Goal: Task Accomplishment & Management: Use online tool/utility

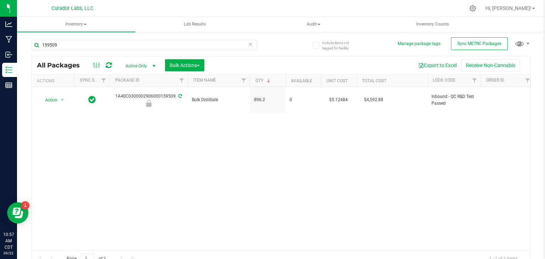
scroll to position [0, 2]
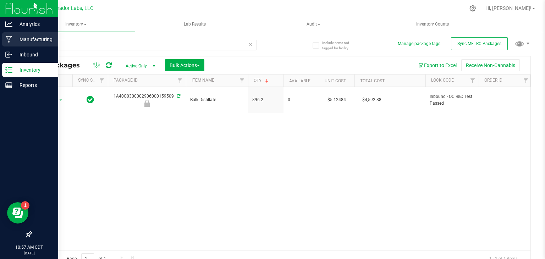
click at [14, 39] on p "Manufacturing" at bounding box center [33, 39] width 43 height 9
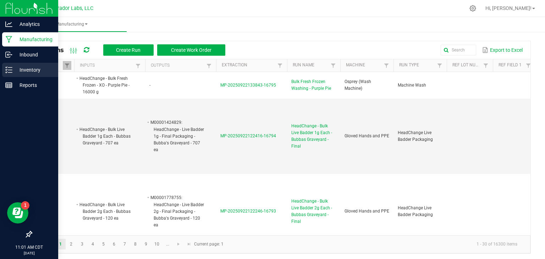
click at [26, 71] on p "Inventory" at bounding box center [33, 70] width 43 height 9
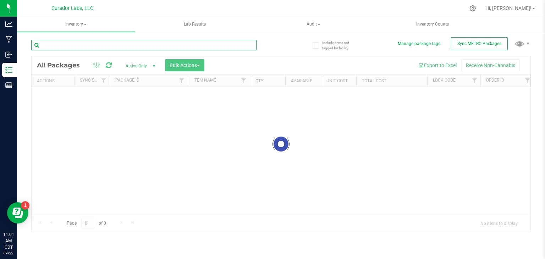
click at [134, 45] on input "text" at bounding box center [143, 45] width 225 height 11
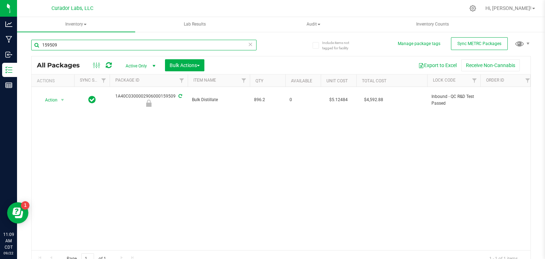
type input "159509"
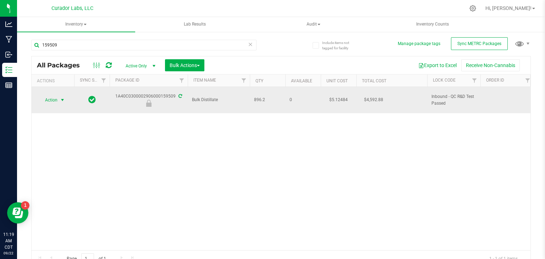
click at [63, 97] on span "select" at bounding box center [63, 100] width 6 height 6
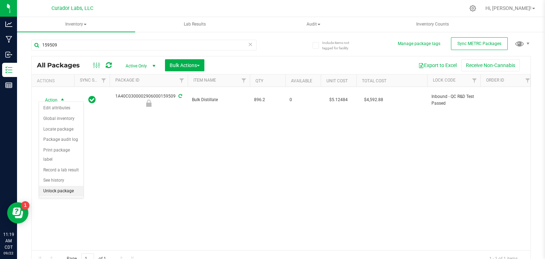
click at [67, 186] on li "Unlock package" at bounding box center [61, 191] width 44 height 11
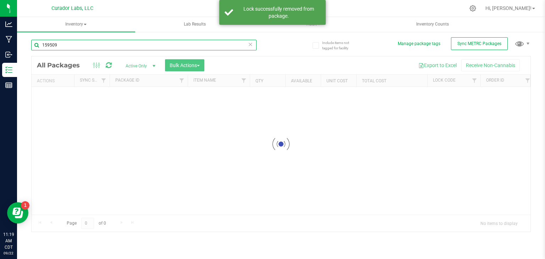
click at [242, 42] on input "159509" at bounding box center [143, 45] width 225 height 11
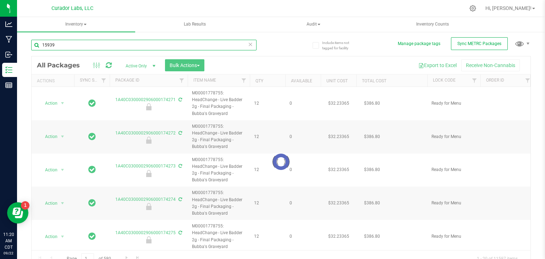
type input "159391"
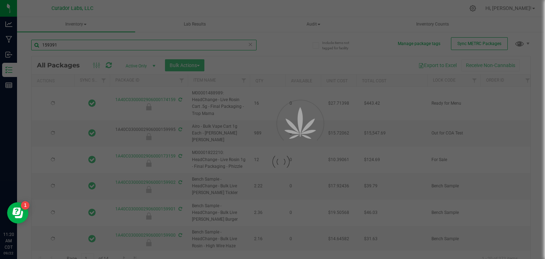
type input "[DATE]"
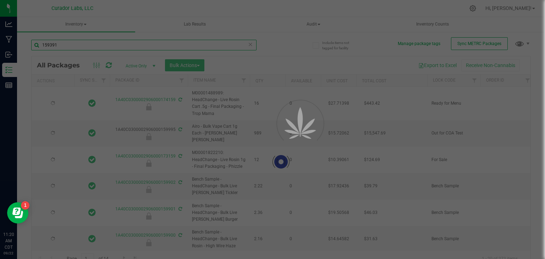
type input "[DATE]"
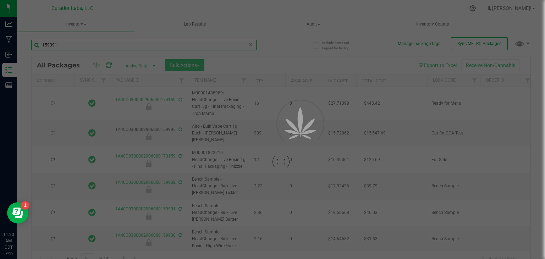
type input "[DATE]"
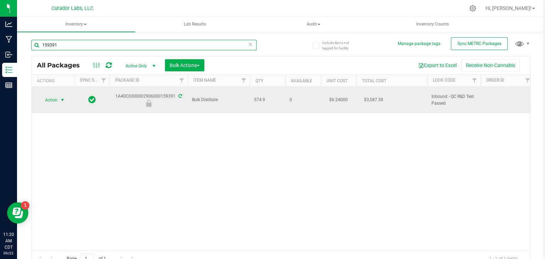
type input "159391"
click at [52, 95] on span "Action" at bounding box center [48, 100] width 19 height 10
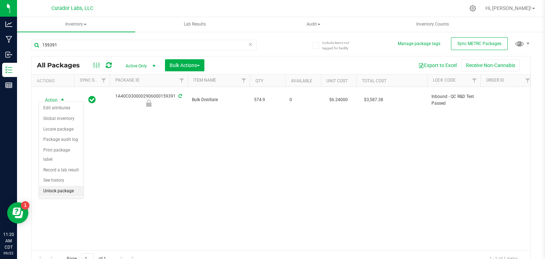
click at [70, 186] on li "Unlock package" at bounding box center [61, 191] width 44 height 11
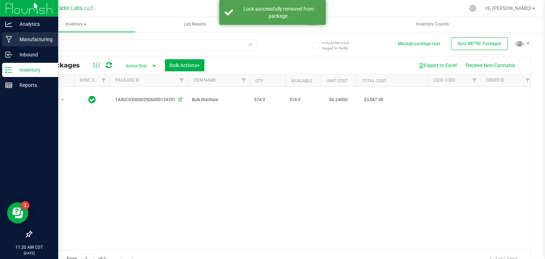
click at [7, 42] on icon at bounding box center [9, 39] width 7 height 7
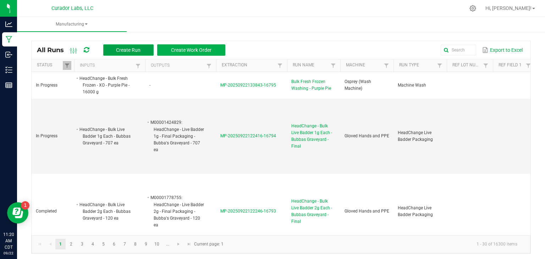
click at [130, 46] on button "Create Run" at bounding box center [128, 49] width 50 height 11
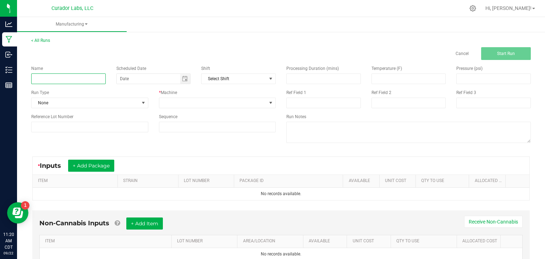
click at [101, 79] on input at bounding box center [68, 78] width 74 height 11
type input "Bulk Formulation Distillate - Atomic Breezy"
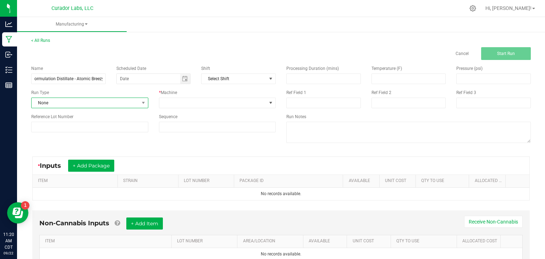
click at [104, 104] on span "None" at bounding box center [85, 103] width 107 height 10
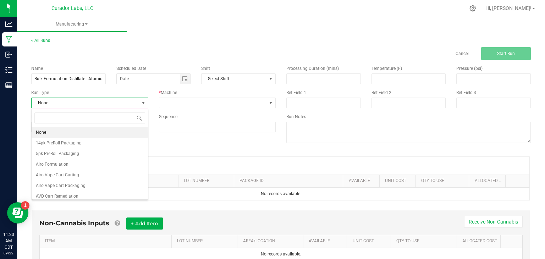
scroll to position [10, 117]
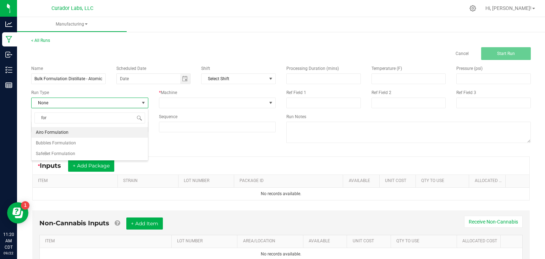
type input "form"
click at [68, 143] on span "Bubbles Formulation" at bounding box center [56, 142] width 40 height 7
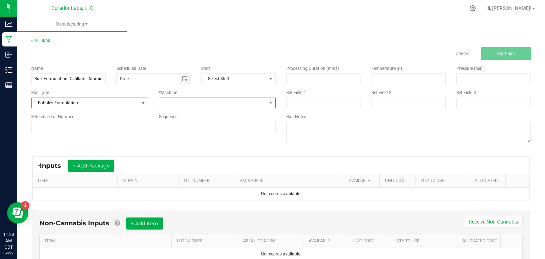
click at [178, 105] on span at bounding box center [212, 103] width 107 height 10
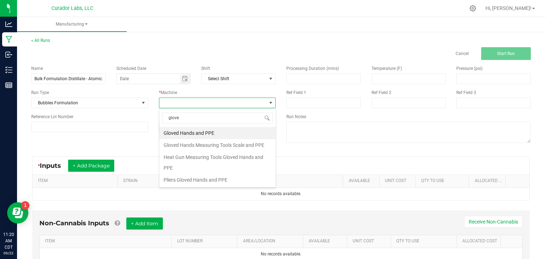
type input "gloved"
click at [202, 143] on li "Gloved Hands Measuring Tools Scale and PPE" at bounding box center [217, 145] width 116 height 12
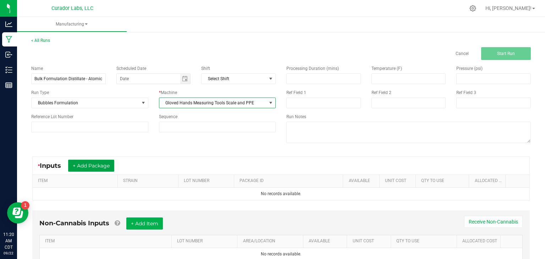
click at [98, 168] on button "+ Add Package" at bounding box center [91, 166] width 46 height 12
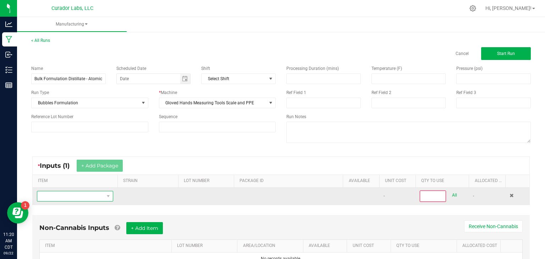
click at [95, 197] on span "NO DATA FOUND" at bounding box center [70, 196] width 67 height 10
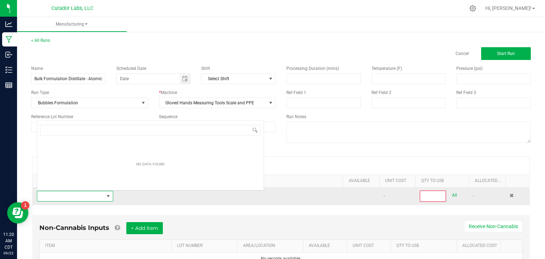
scroll to position [10, 76]
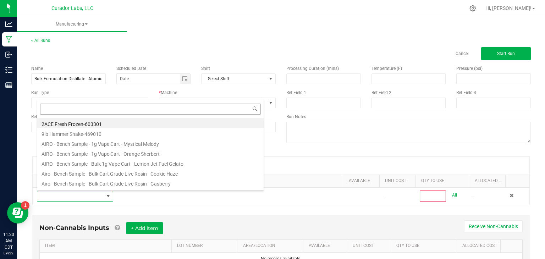
click at [222, 110] on input at bounding box center [150, 109] width 221 height 11
type input "bulk distill"
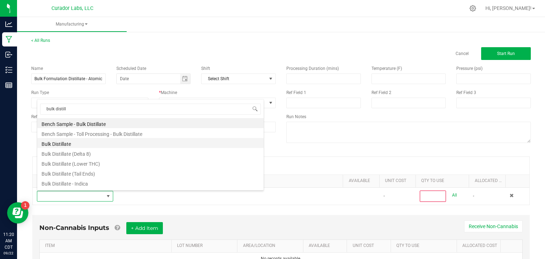
click at [97, 141] on li "Bulk Distillate" at bounding box center [150, 143] width 226 height 10
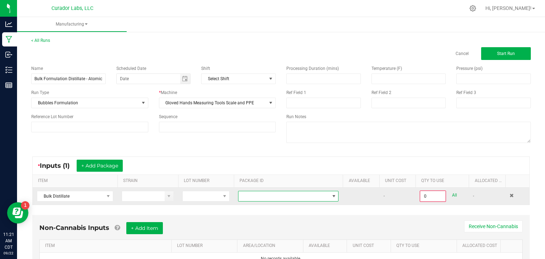
click at [277, 196] on span at bounding box center [283, 196] width 91 height 10
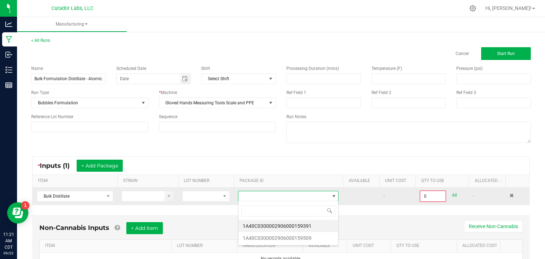
scroll to position [10, 101]
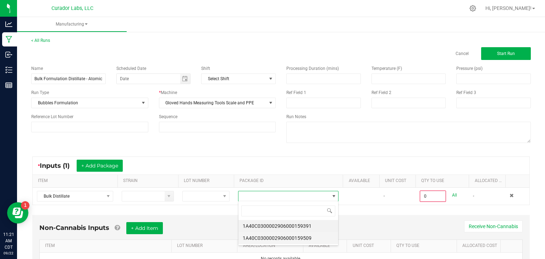
click at [288, 237] on li "1A40C0300002906000159509" at bounding box center [288, 238] width 100 height 12
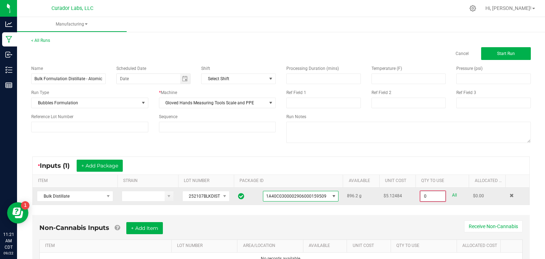
click at [431, 196] on input "0" at bounding box center [432, 196] width 25 height 10
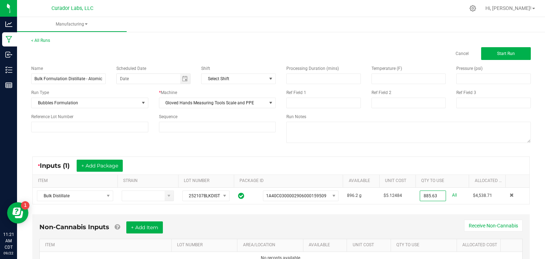
type input "885.6300 g"
click at [423, 206] on div "* Inputs (1) + Add Package ITEM STRAIN LOT NUMBER PACKAGE ID AVAILABLE Unit Cos…" at bounding box center [281, 180] width 510 height 61
click at [96, 160] on button "+ Add Package" at bounding box center [100, 166] width 46 height 12
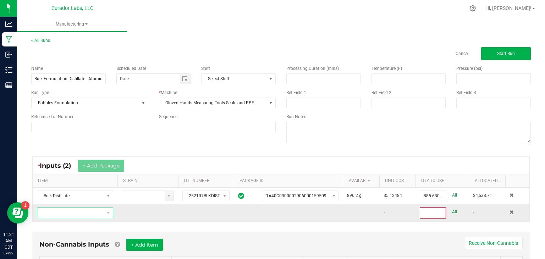
click at [79, 210] on span "NO DATA FOUND" at bounding box center [70, 213] width 67 height 10
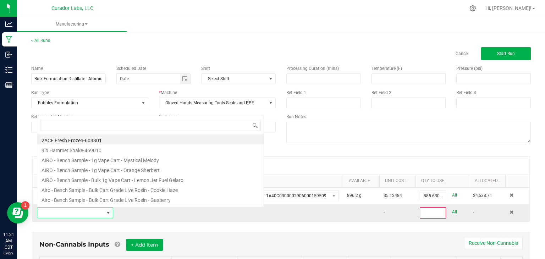
scroll to position [10, 76]
click at [186, 122] on input at bounding box center [150, 125] width 221 height 11
type input "bulk disti"
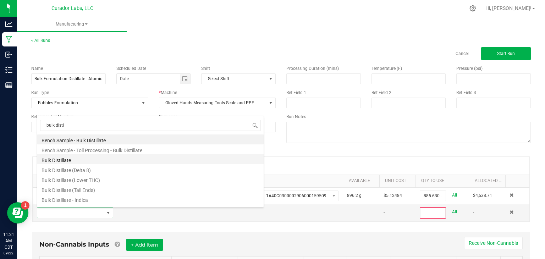
click at [67, 159] on li "Bulk Distillate" at bounding box center [150, 159] width 226 height 10
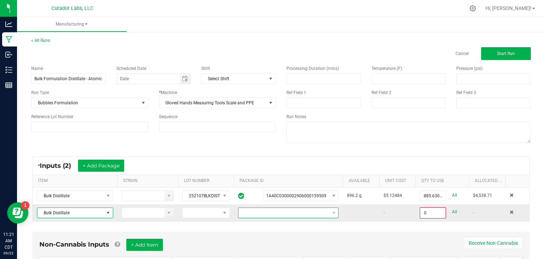
click at [260, 209] on span at bounding box center [283, 213] width 91 height 10
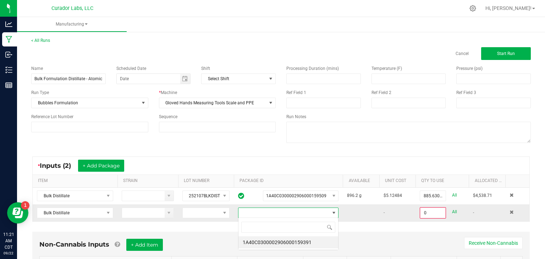
scroll to position [10, 101]
click at [278, 242] on li "1A40C0300002906000159391" at bounding box center [288, 242] width 100 height 12
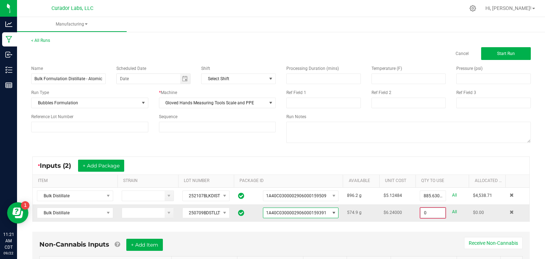
click at [423, 213] on input "0" at bounding box center [432, 213] width 25 height 10
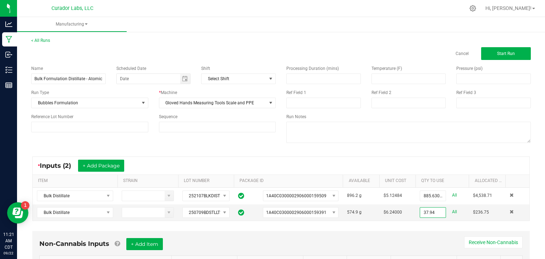
click at [428, 233] on div "Non-Cannabis Inputs + Add Item Receive Non-Cannabis ITEM LOT NUMBER AREA/LOCATI…" at bounding box center [280, 259] width 497 height 57
type input "37.9400 g"
click at [516, 59] on button "Start Run" at bounding box center [506, 53] width 50 height 13
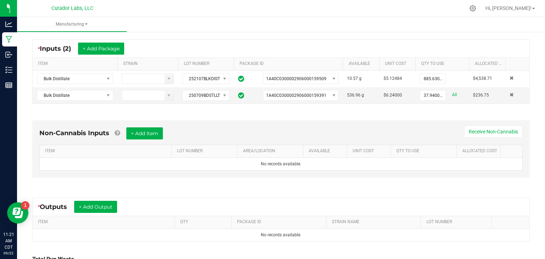
scroll to position [135, 0]
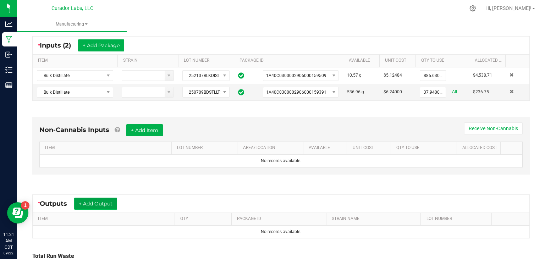
click at [88, 205] on button "+ Add Output" at bounding box center [95, 203] width 43 height 12
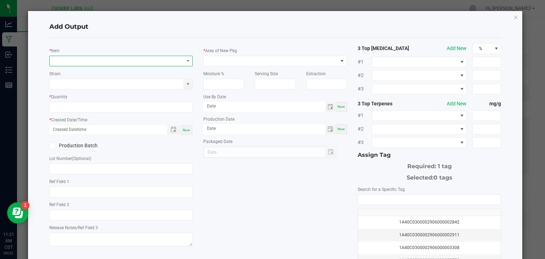
click at [173, 62] on span "NO DATA FOUND" at bounding box center [117, 61] width 134 height 10
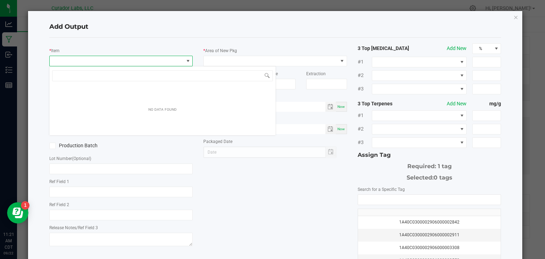
scroll to position [10, 143]
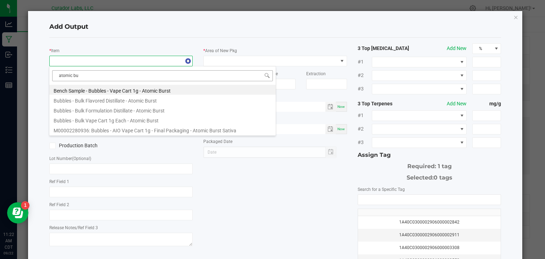
type input "atomic bur"
click at [108, 111] on li "Bubbles - Bulk Formulation Distillate - Atomic Burst" at bounding box center [162, 110] width 226 height 10
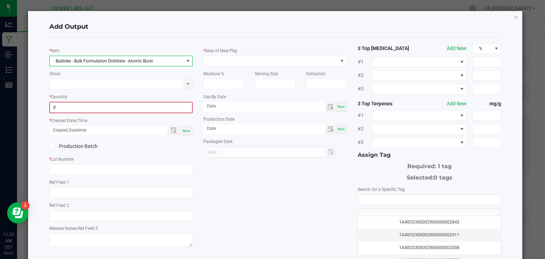
click at [111, 105] on input "0" at bounding box center [121, 107] width 142 height 10
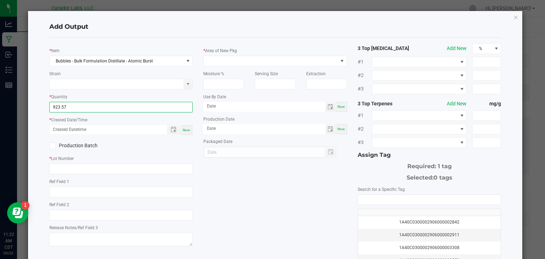
type input "923.5700 g"
click at [185, 128] on span "Now" at bounding box center [186, 130] width 7 height 4
type input "[DATE] 11:22 AM"
type input "[DATE]"
click at [49, 145] on span at bounding box center [52, 146] width 6 height 6
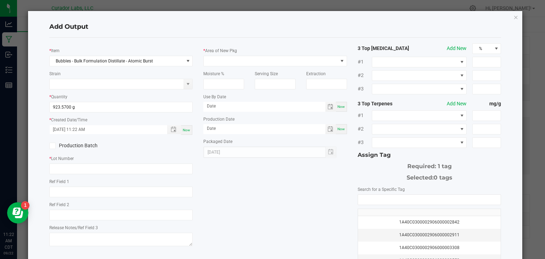
click at [0, 0] on input "Production Batch" at bounding box center [0, 0] width 0 height 0
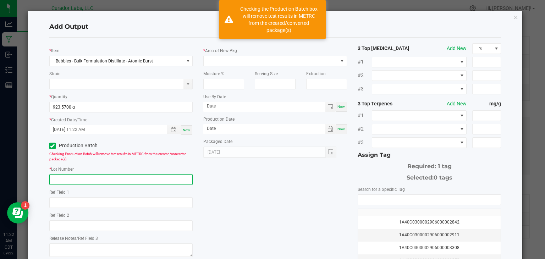
click at [61, 177] on input "text" at bounding box center [121, 179] width 144 height 11
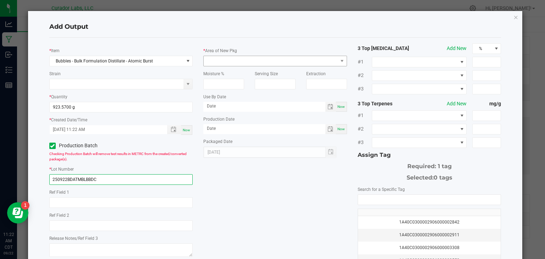
type input "250922BDATMBLBBDC"
click at [245, 62] on span at bounding box center [271, 61] width 134 height 10
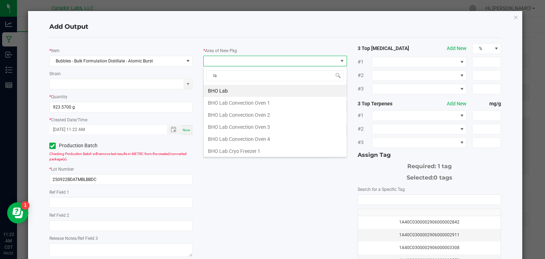
type input "lab"
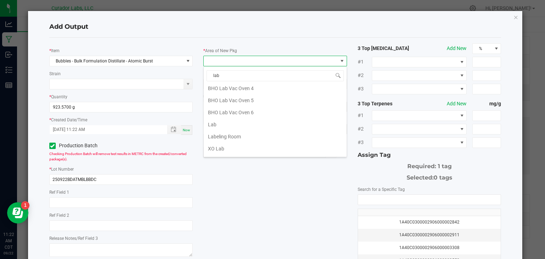
scroll to position [147, 0]
click at [225, 122] on li "Lab" at bounding box center [275, 124] width 143 height 12
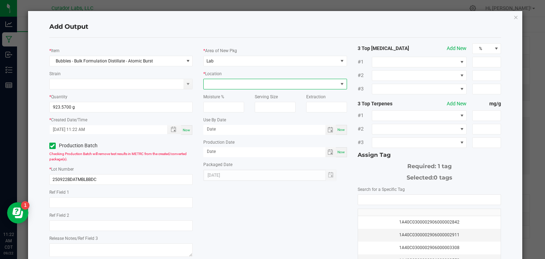
click at [266, 82] on span at bounding box center [271, 84] width 134 height 10
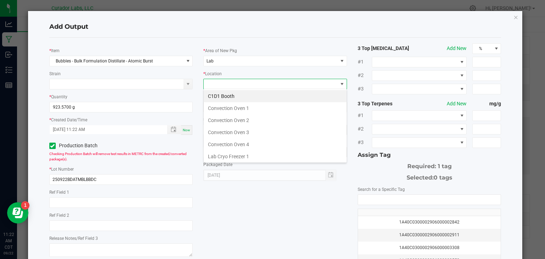
scroll to position [10, 143]
click at [266, 119] on li "Convection Oven 2" at bounding box center [275, 120] width 143 height 12
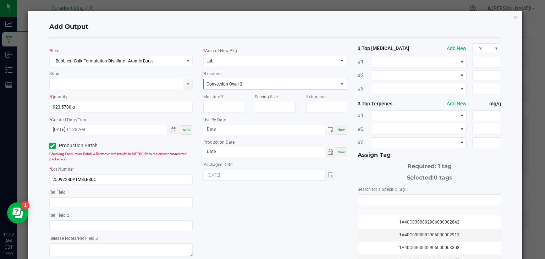
click at [344, 128] on span "Now" at bounding box center [340, 130] width 7 height 4
click at [304, 131] on input "[DATE]" at bounding box center [264, 129] width 122 height 9
type input "[DATE]"
click at [341, 150] on span "Now" at bounding box center [340, 152] width 7 height 4
type input "[DATE]"
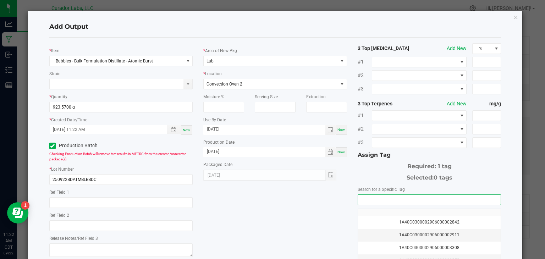
click at [366, 197] on input "NO DATA FOUND" at bounding box center [429, 200] width 143 height 10
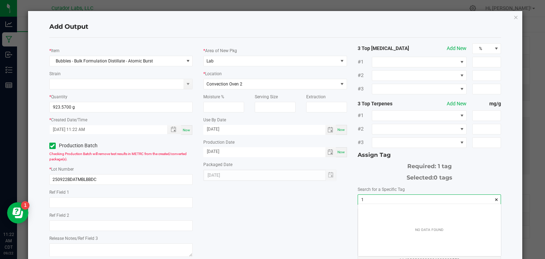
scroll to position [10, 143]
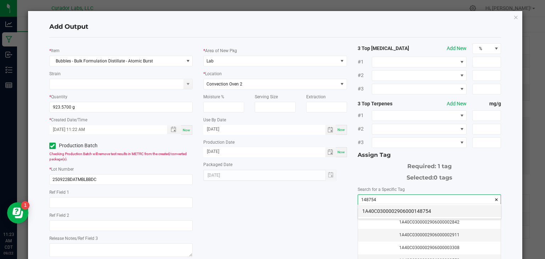
click at [377, 211] on li "1A40C0300002906000148754" at bounding box center [429, 211] width 143 height 12
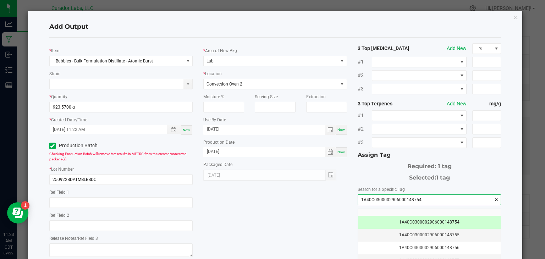
type input "1A40C0300002906000148754"
click at [205, 212] on div "* Item Bubbles - Bulk Formulation Distillate - Atomic Burst Strain * Quantity 9…" at bounding box center [275, 170] width 462 height 254
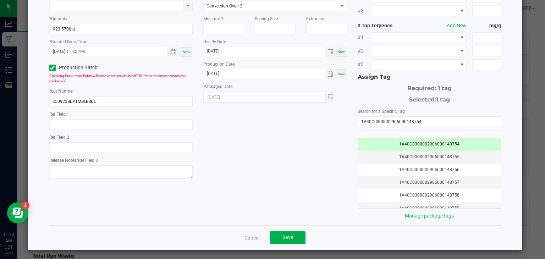
scroll to position [78, 0]
click at [298, 236] on button "Save" at bounding box center [287, 237] width 35 height 13
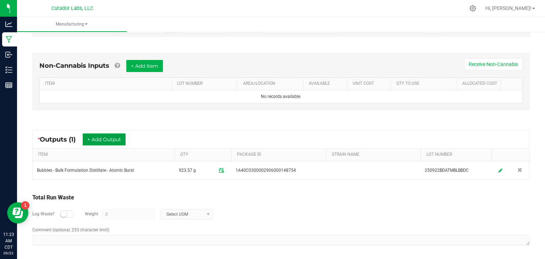
scroll to position [0, 0]
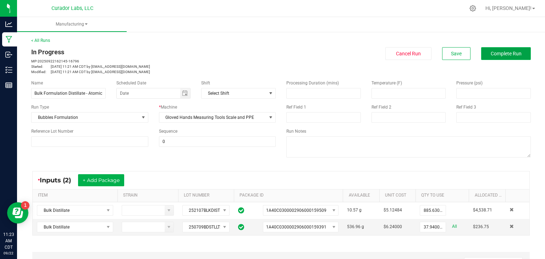
click at [507, 49] on button "Complete Run" at bounding box center [506, 53] width 50 height 13
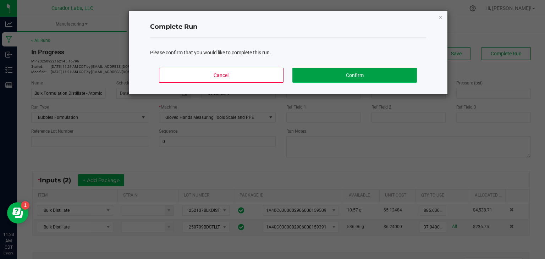
click at [383, 74] on button "Confirm" at bounding box center [354, 75] width 124 height 15
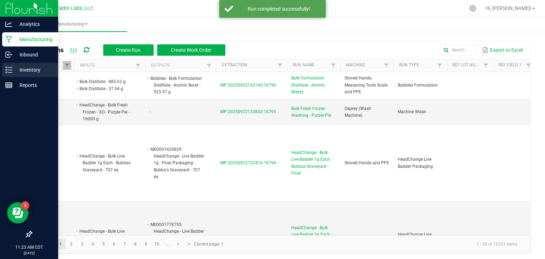
click at [6, 72] on icon at bounding box center [6, 72] width 1 height 1
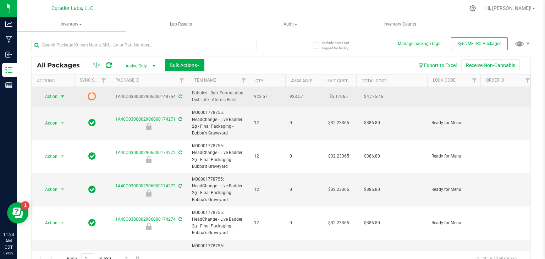
click at [59, 96] on span "select" at bounding box center [62, 96] width 9 height 10
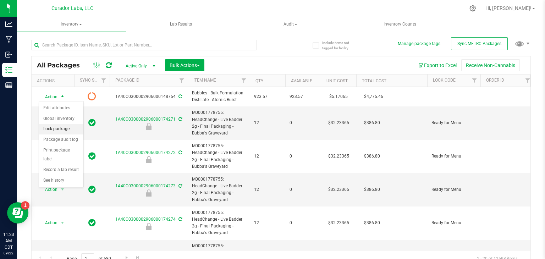
click at [61, 130] on li "Lock package" at bounding box center [61, 129] width 44 height 11
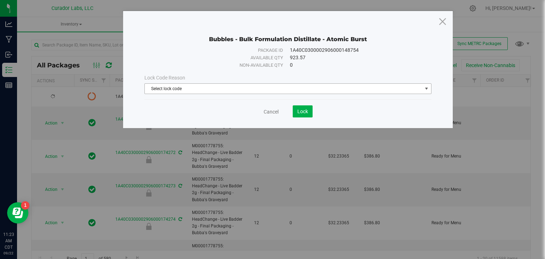
click at [164, 89] on span "Select lock code" at bounding box center [283, 89] width 277 height 10
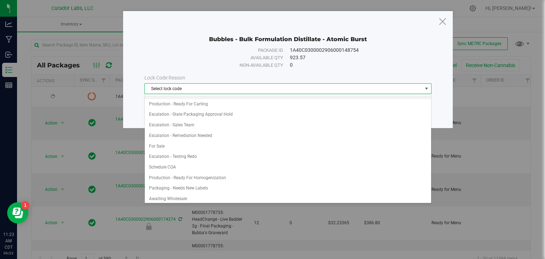
scroll to position [358, 0]
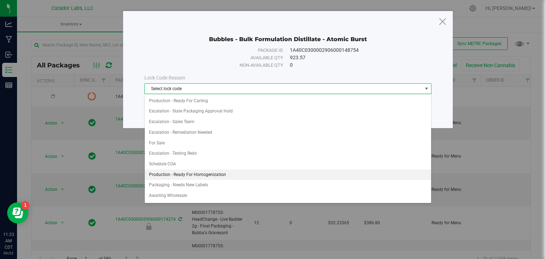
click at [215, 169] on li "Production - Ready For Homogenization" at bounding box center [288, 174] width 286 height 11
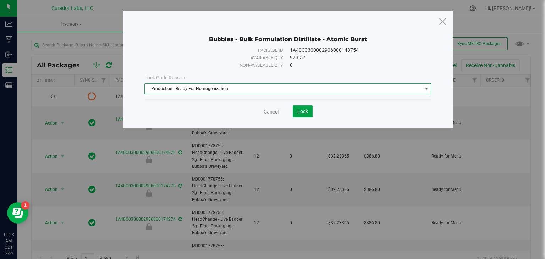
click at [303, 115] on button "Lock" at bounding box center [303, 111] width 20 height 12
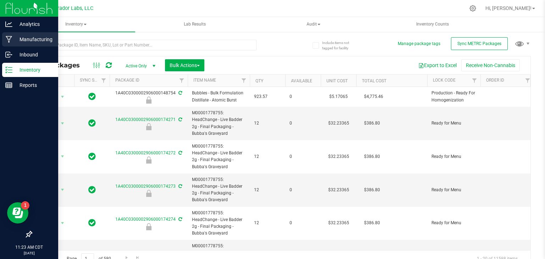
click at [20, 43] on p "Manufacturing" at bounding box center [33, 39] width 43 height 9
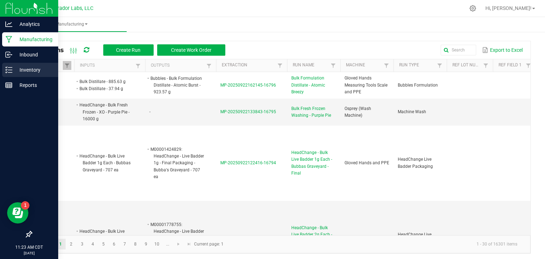
click at [26, 76] on div "Inventory" at bounding box center [30, 70] width 56 height 14
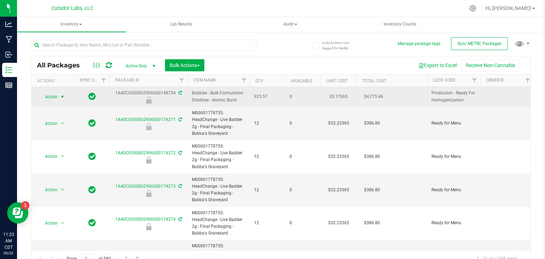
click at [65, 94] on span "select" at bounding box center [63, 97] width 6 height 6
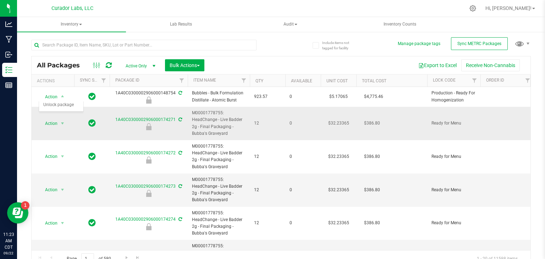
click at [270, 132] on td "12" at bounding box center [267, 123] width 35 height 33
